Goal: Task Accomplishment & Management: Manage account settings

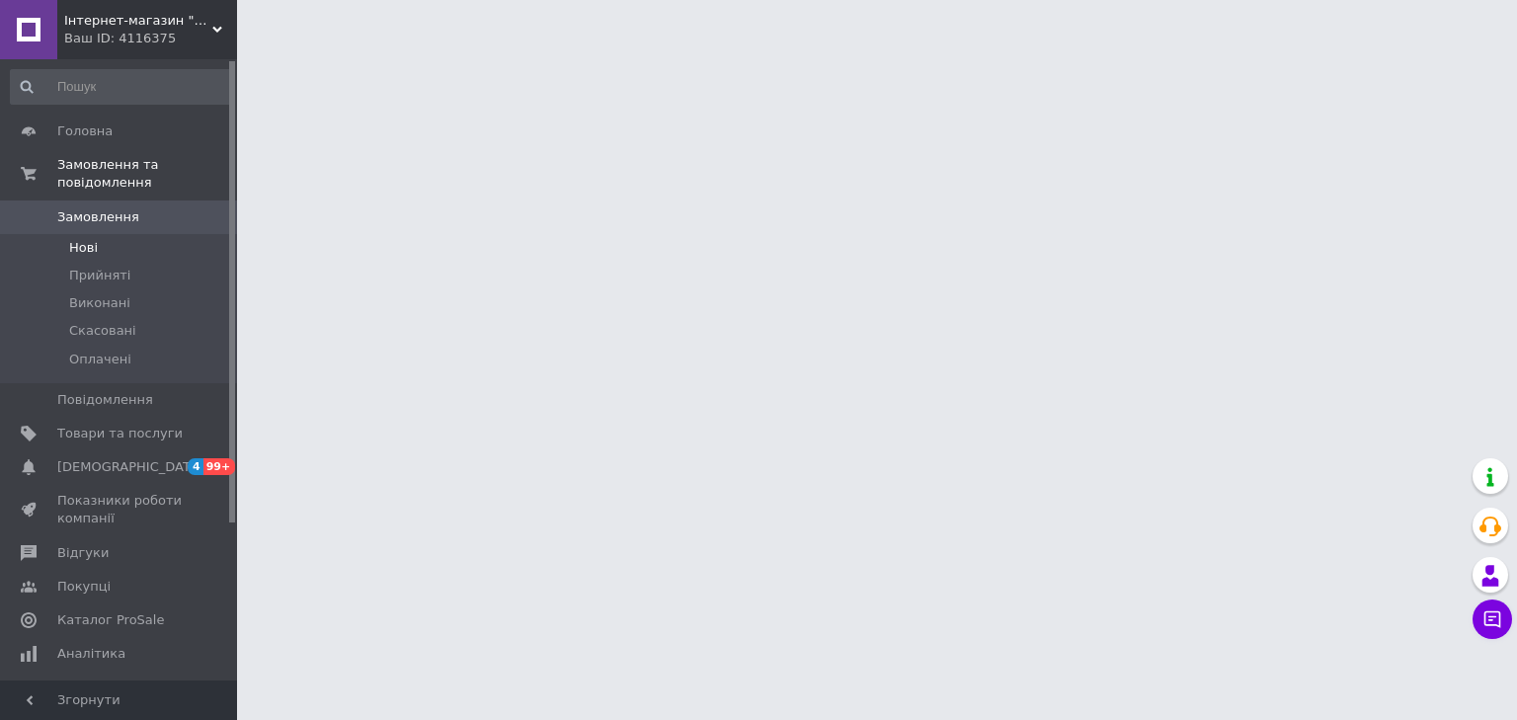
click at [93, 239] on span "Нові" at bounding box center [83, 248] width 29 height 18
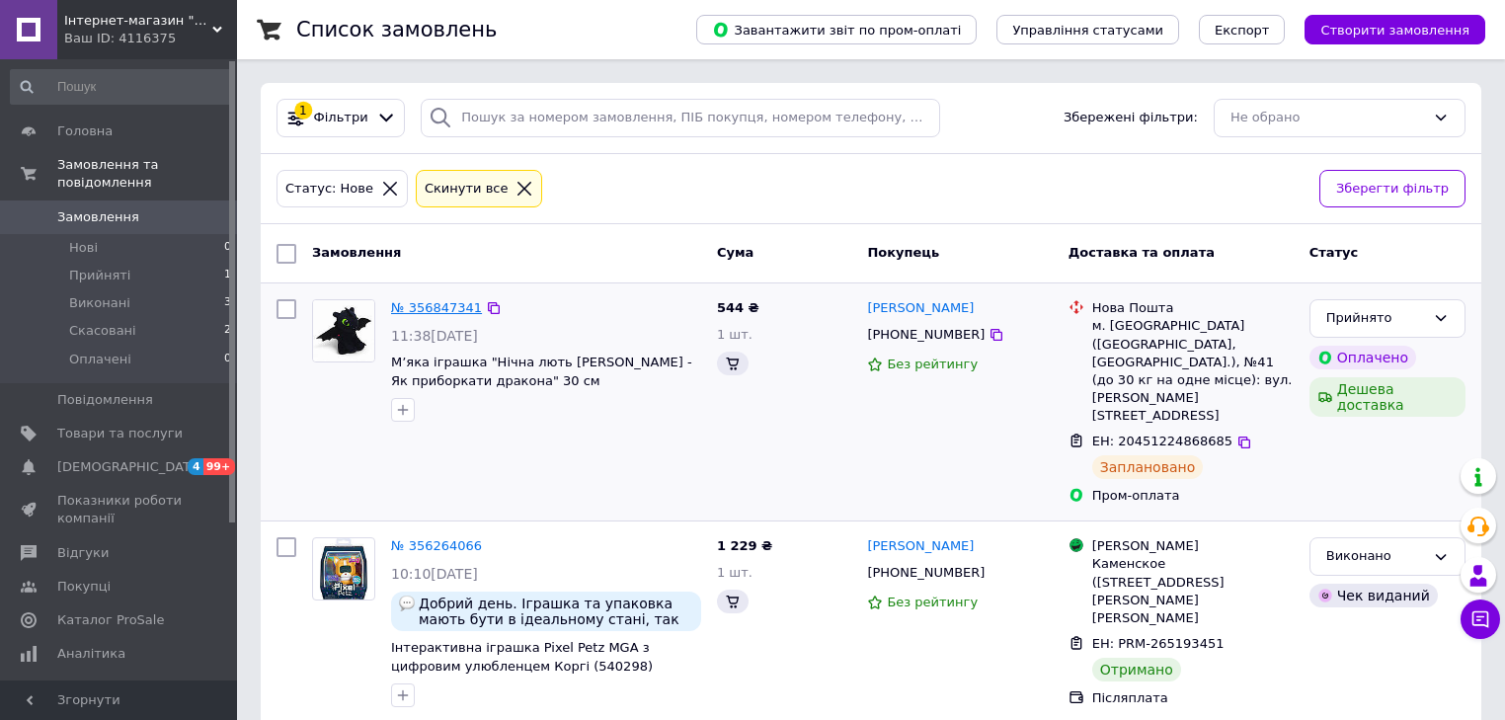
click at [447, 304] on link "№ 356847341" at bounding box center [436, 307] width 91 height 15
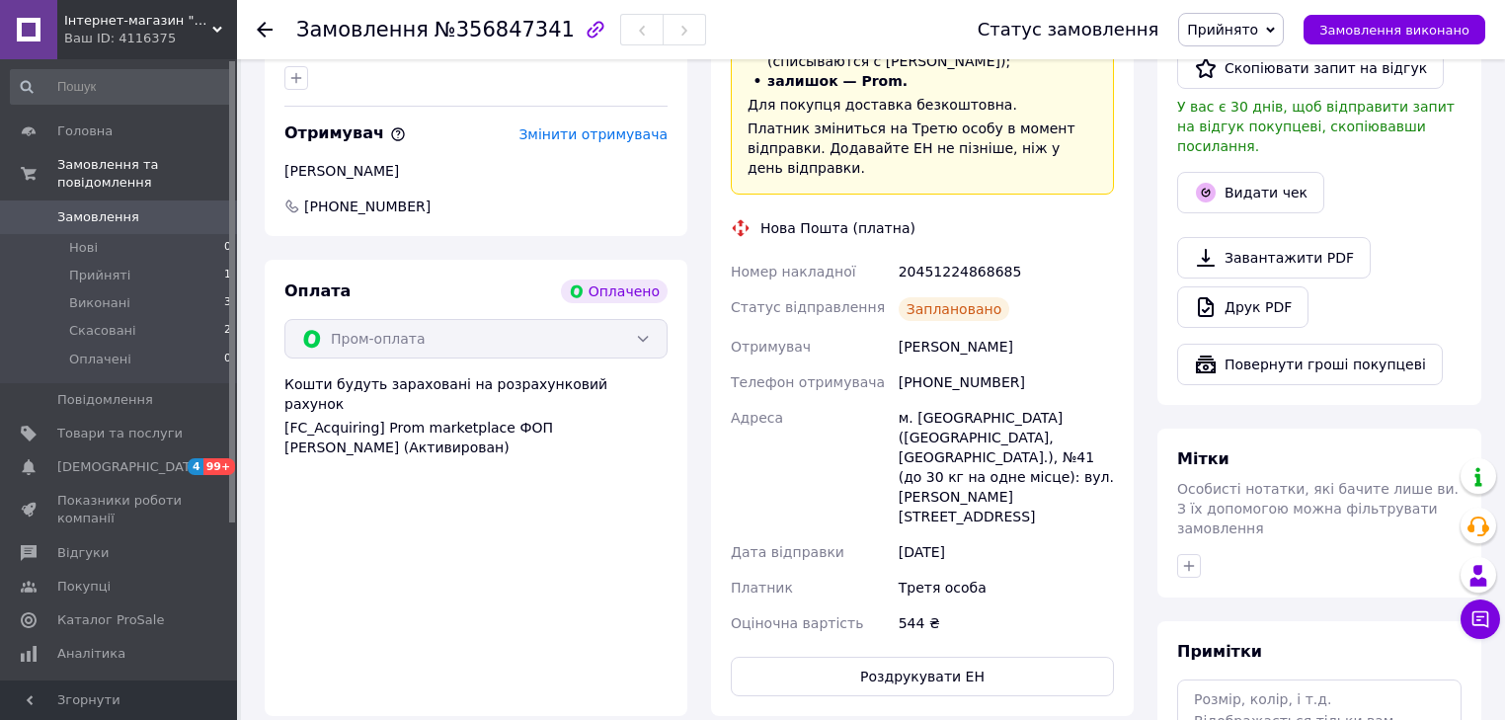
scroll to position [1118, 0]
